Goal: Information Seeking & Learning: Find specific fact

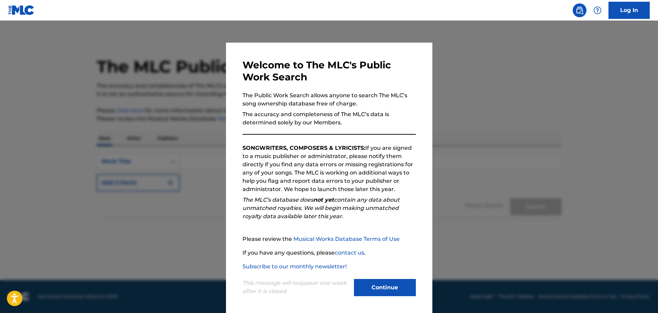
click at [397, 286] on button "Continue" at bounding box center [385, 287] width 62 height 17
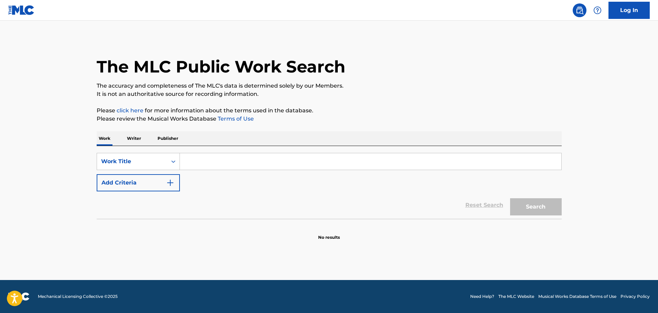
click at [234, 161] on input "Search Form" at bounding box center [370, 161] width 381 height 17
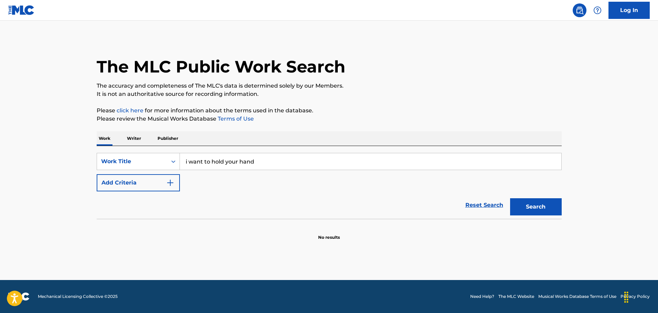
type input "i want to hold your hand"
click at [139, 188] on button "Add Criteria" at bounding box center [138, 182] width 83 height 17
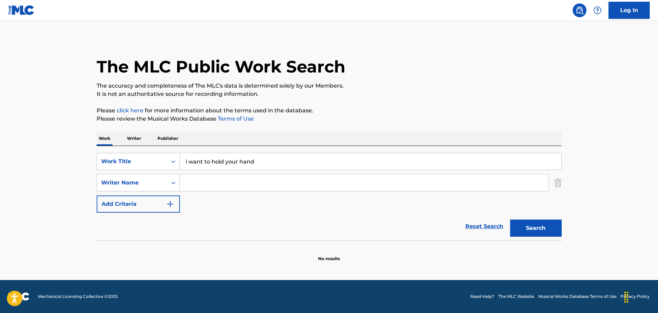
click at [204, 185] on input "Search Form" at bounding box center [364, 183] width 369 height 17
type input "[PERSON_NAME]"
click at [510, 220] on button "Search" at bounding box center [536, 228] width 52 height 17
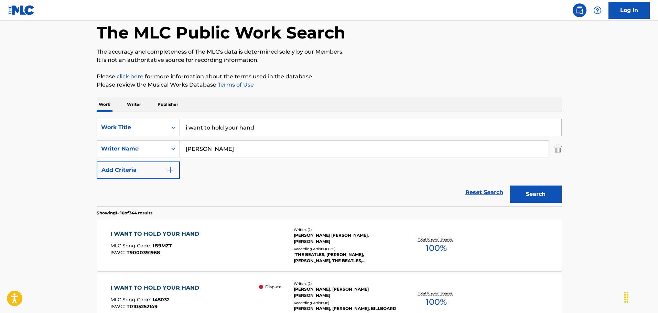
scroll to position [34, 0]
click at [271, 222] on div "I WANT TO HOLD YOUR HAND MLC Song Code : IB9MZT ISWC : T9000391968 Writers ( 2 …" at bounding box center [329, 245] width 465 height 52
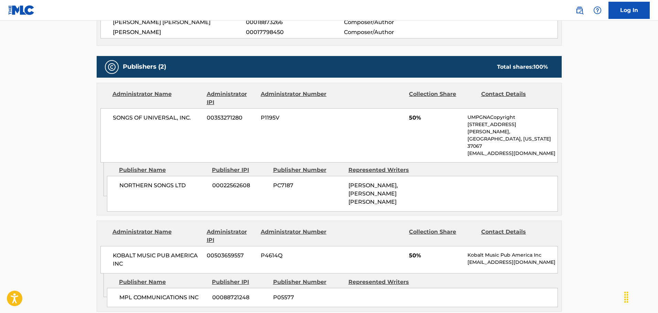
scroll to position [344, 0]
